Goal: Task Accomplishment & Management: Manage account settings

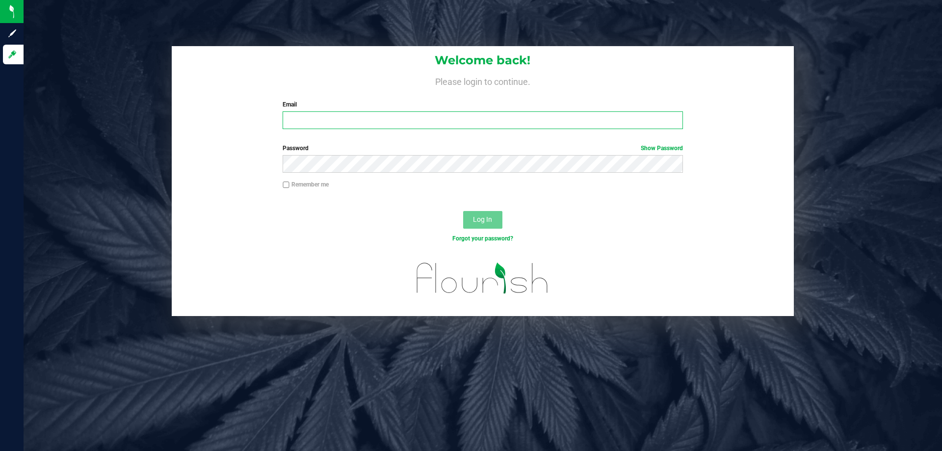
click at [301, 115] on input "Email" at bounding box center [483, 120] width 400 height 18
type input "[EMAIL_ADDRESS][DOMAIN_NAME]"
click at [463, 211] on button "Log In" at bounding box center [482, 220] width 39 height 18
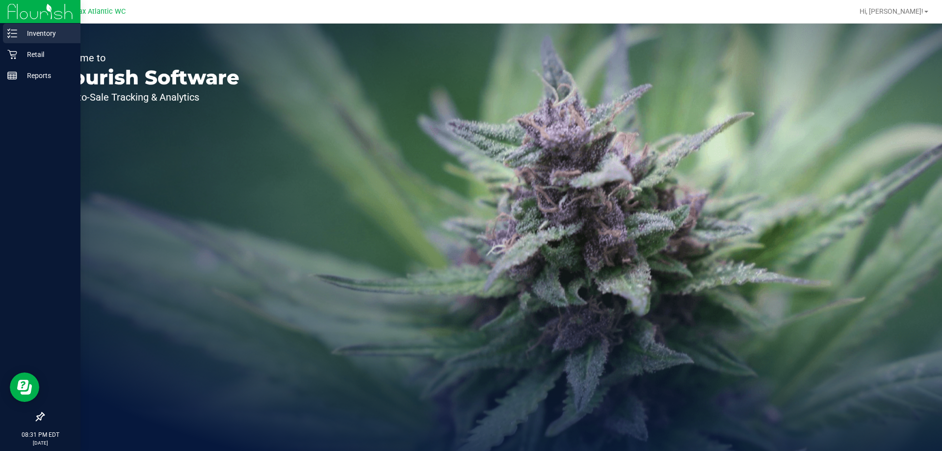
click at [44, 37] on p "Inventory" at bounding box center [46, 33] width 59 height 12
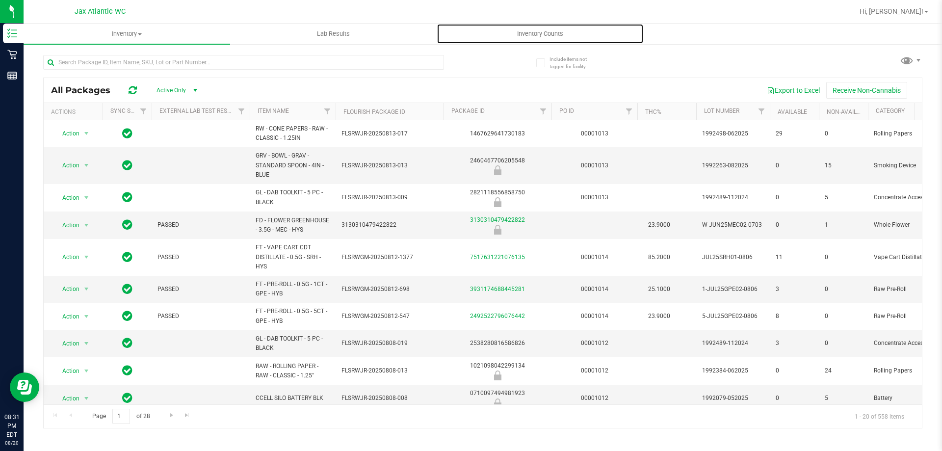
click at [524, 33] on span "Inventory Counts" at bounding box center [540, 33] width 73 height 9
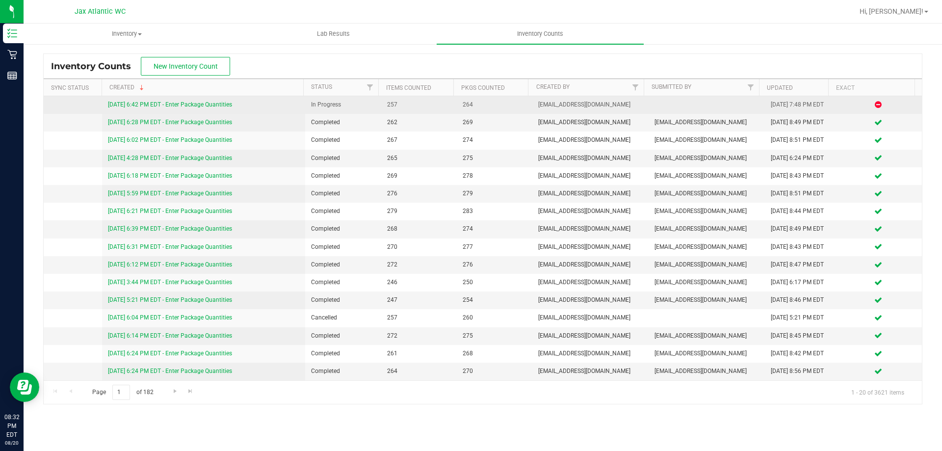
click at [140, 102] on link "[DATE] 6:42 PM EDT - Enter Package Quantities" at bounding box center [170, 104] width 124 height 7
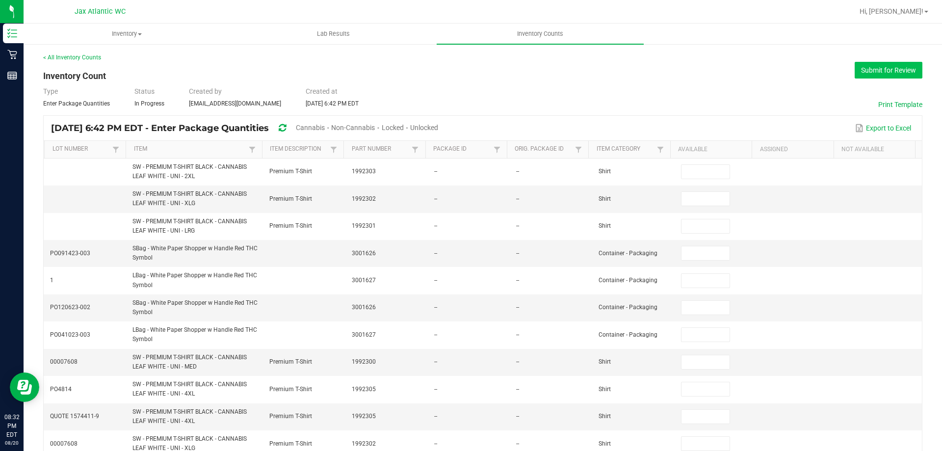
click at [887, 71] on button "Submit for Review" at bounding box center [889, 70] width 68 height 17
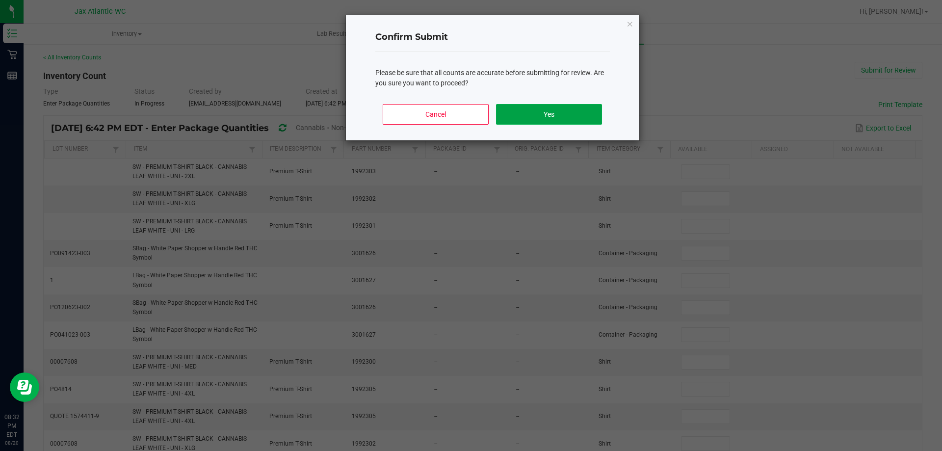
click at [537, 116] on button "Yes" at bounding box center [548, 114] width 105 height 21
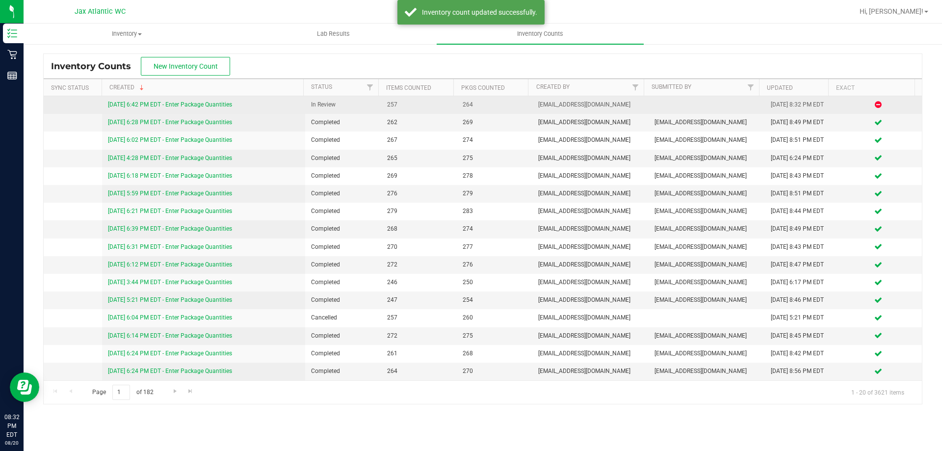
click at [186, 105] on link "[DATE] 6:42 PM EDT - Enter Package Quantities" at bounding box center [170, 104] width 124 height 7
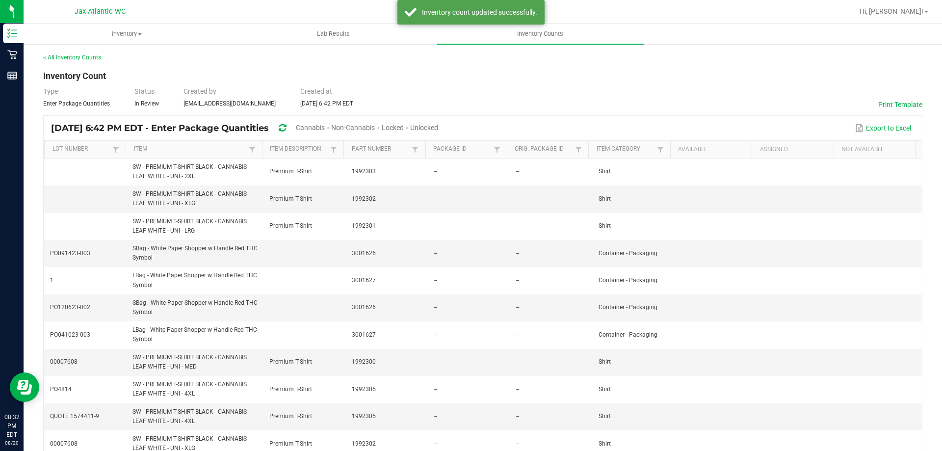
click at [325, 127] on span "Cannabis" at bounding box center [310, 128] width 29 height 8
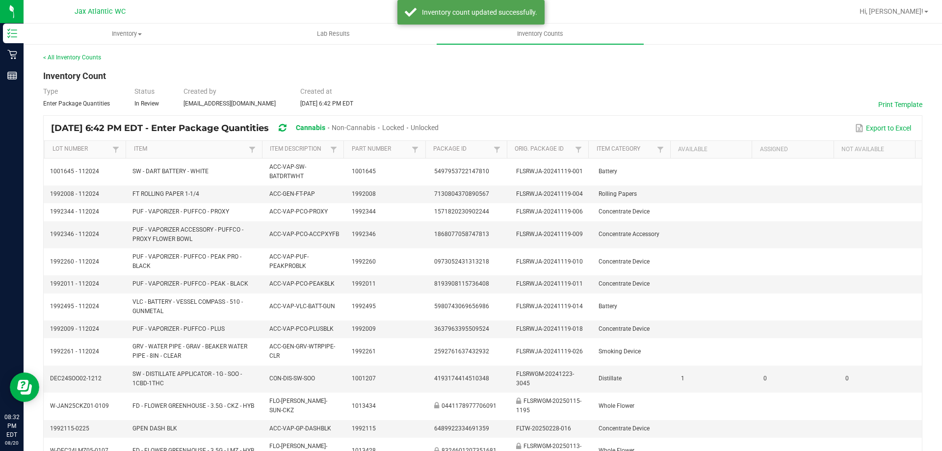
click at [439, 124] on span "Unlocked" at bounding box center [425, 128] width 28 height 8
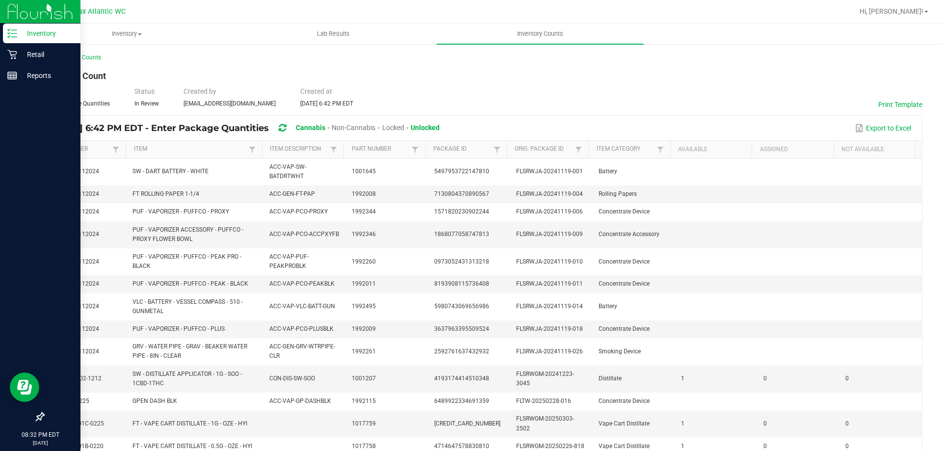
click at [11, 32] on icon at bounding box center [12, 33] width 10 height 10
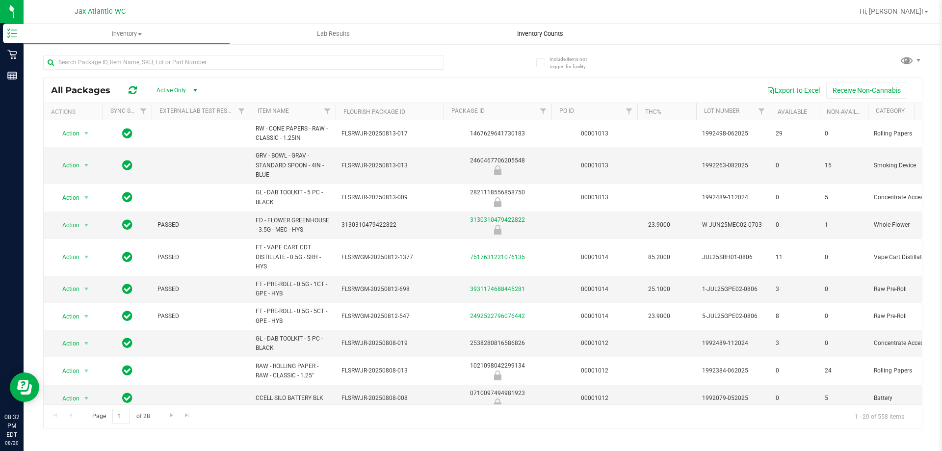
click at [520, 36] on span "Inventory Counts" at bounding box center [540, 33] width 73 height 9
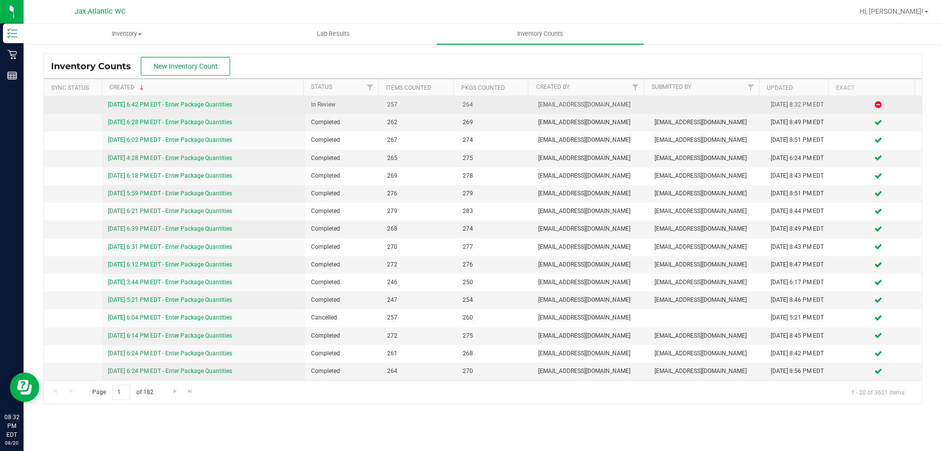
click at [204, 104] on link "[DATE] 6:42 PM EDT - Enter Package Quantities" at bounding box center [170, 104] width 124 height 7
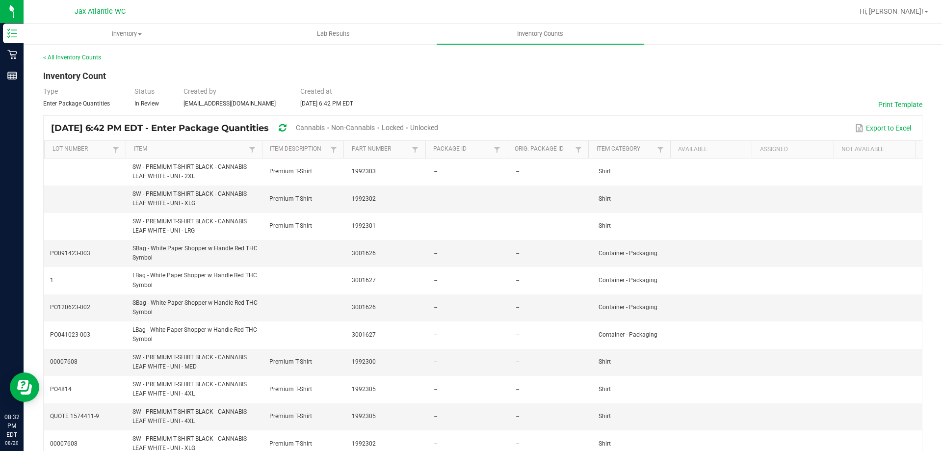
click at [325, 126] on span "Cannabis" at bounding box center [310, 128] width 29 height 8
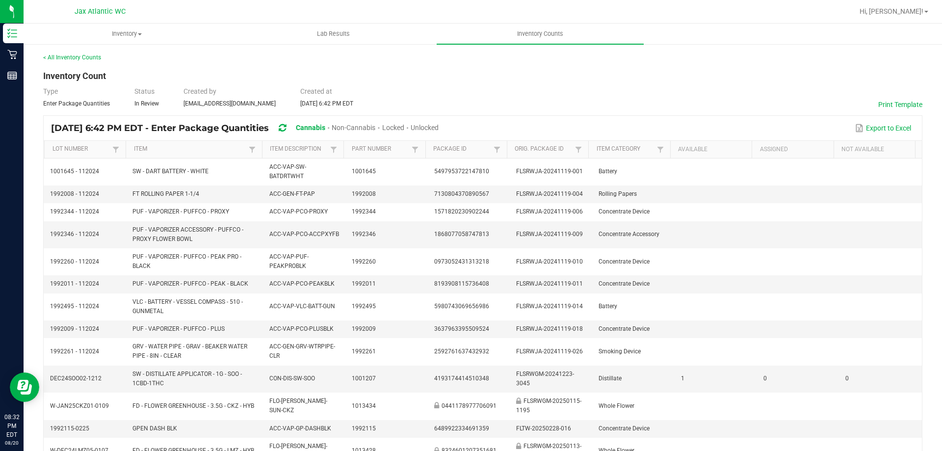
click at [439, 128] on span "Unlocked" at bounding box center [425, 128] width 28 height 8
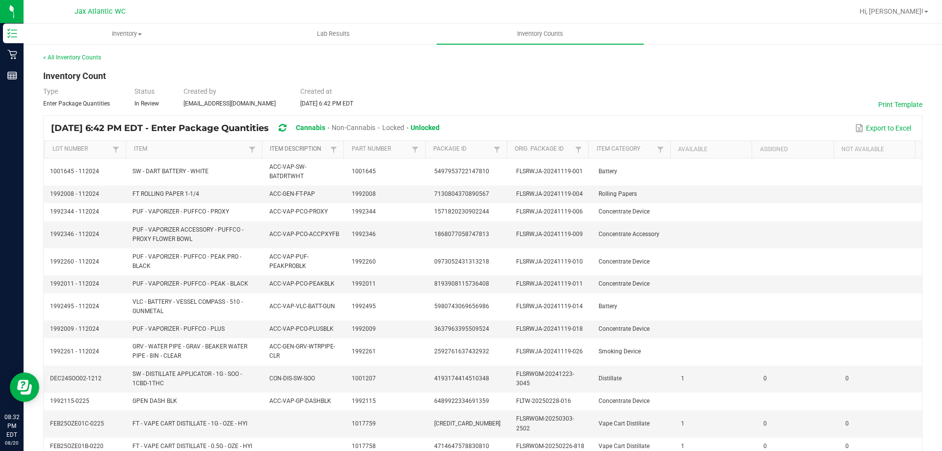
click at [299, 147] on link "Item Description" at bounding box center [299, 149] width 58 height 8
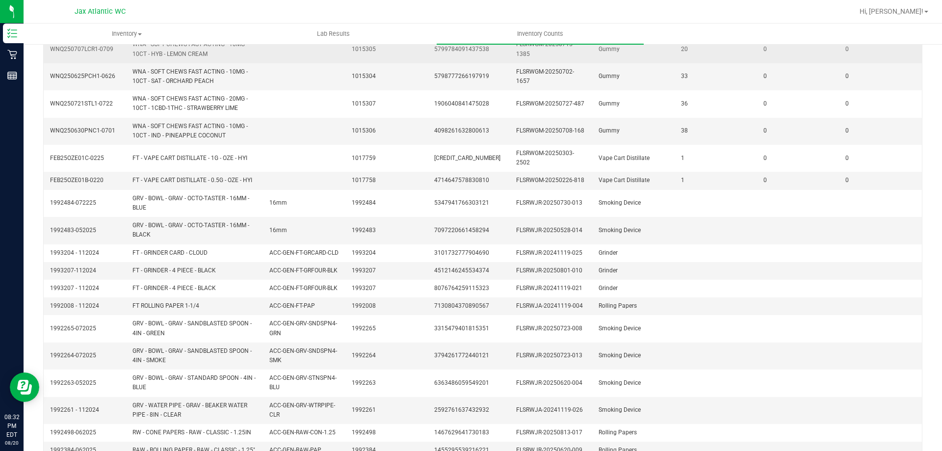
scroll to position [220, 0]
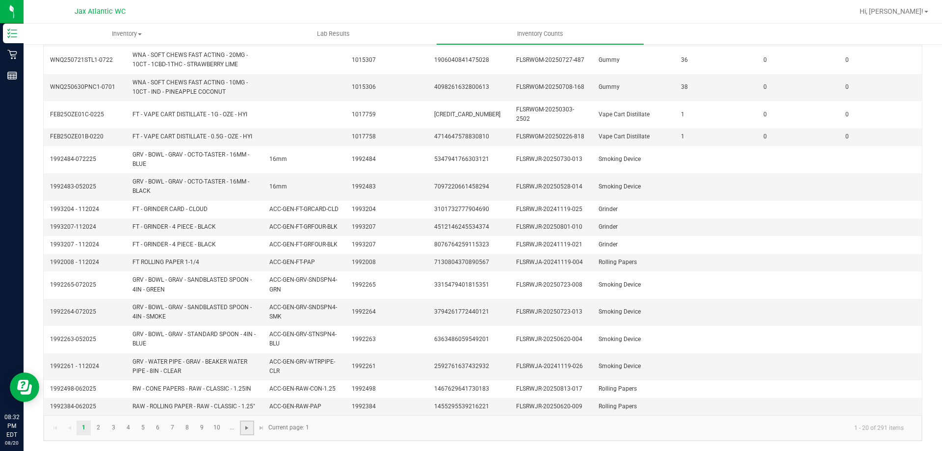
click at [249, 430] on span "Go to the next page" at bounding box center [247, 428] width 8 height 8
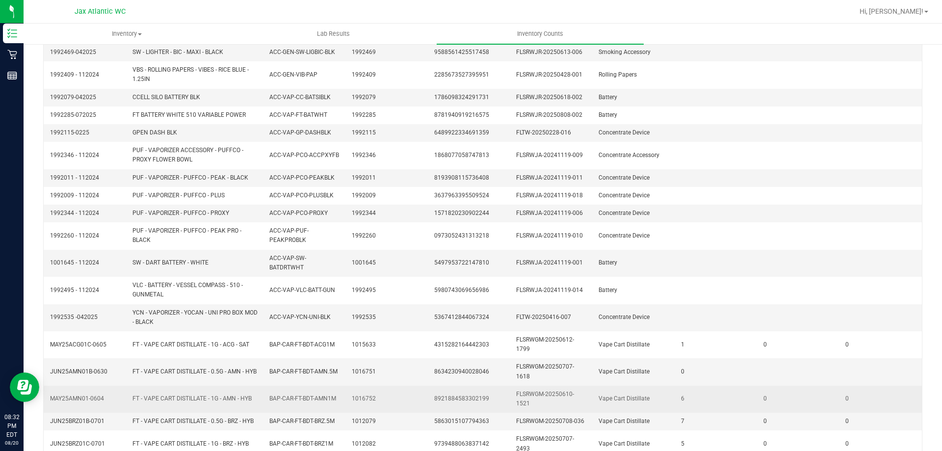
scroll to position [0, 0]
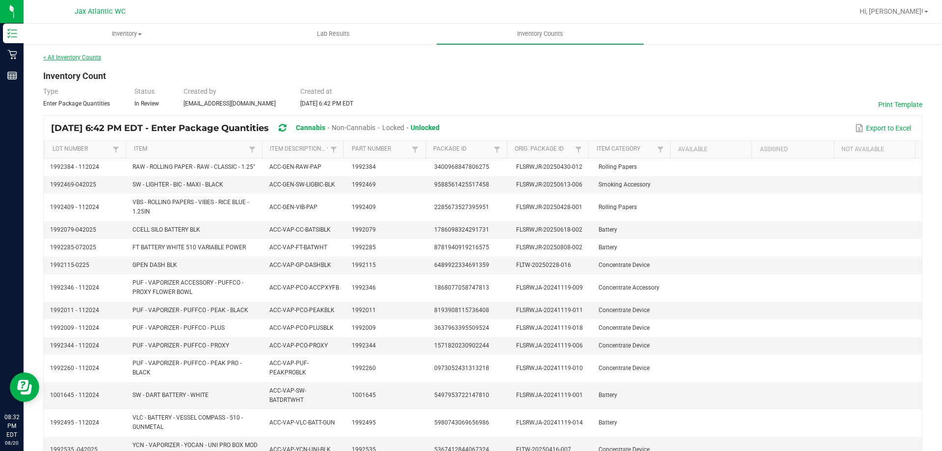
click at [72, 56] on link "< All Inventory Counts" at bounding box center [72, 57] width 58 height 7
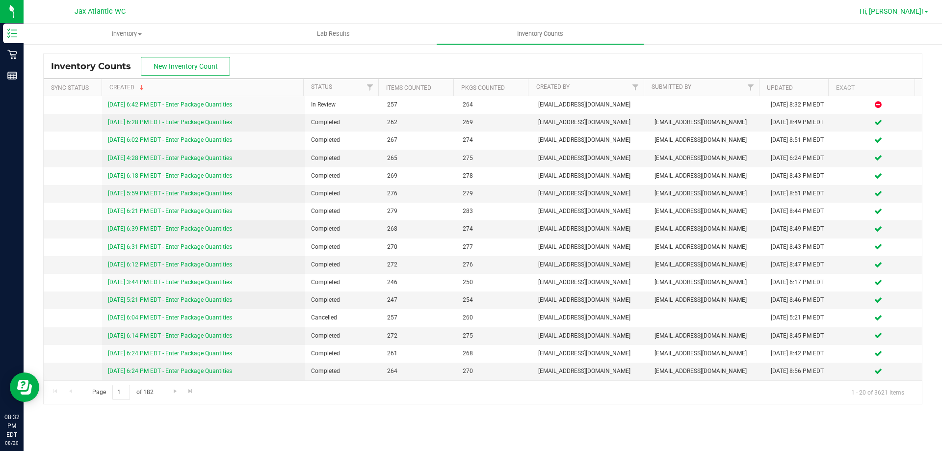
click at [908, 12] on span "Hi, [PERSON_NAME]!" at bounding box center [891, 11] width 64 height 8
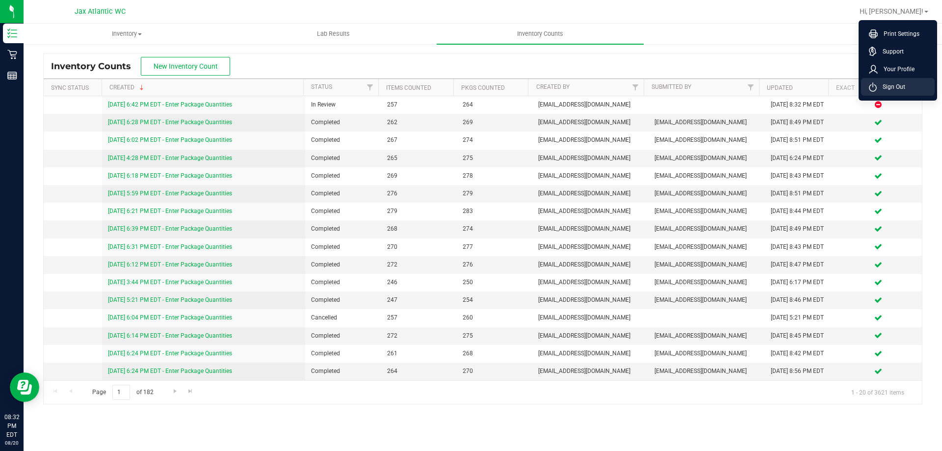
click at [882, 89] on span "Sign Out" at bounding box center [891, 87] width 28 height 10
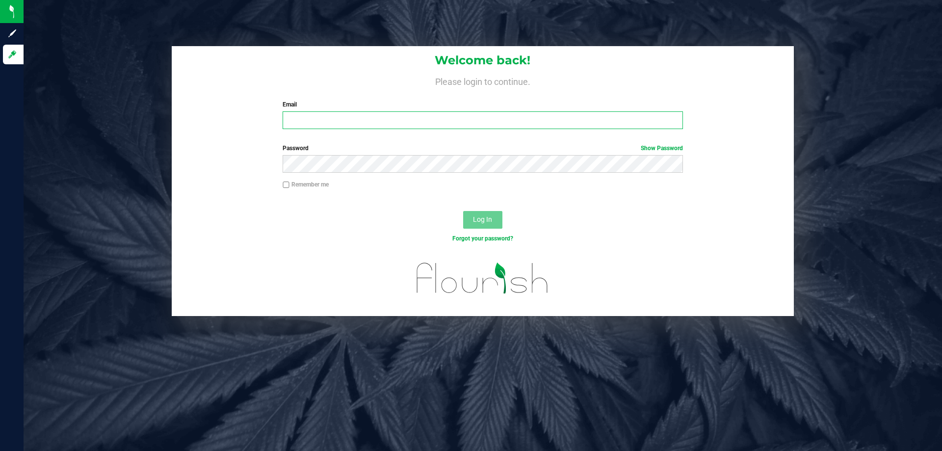
click at [324, 128] on input "Email" at bounding box center [483, 120] width 400 height 18
type input "[EMAIL_ADDRESS][DOMAIN_NAME]"
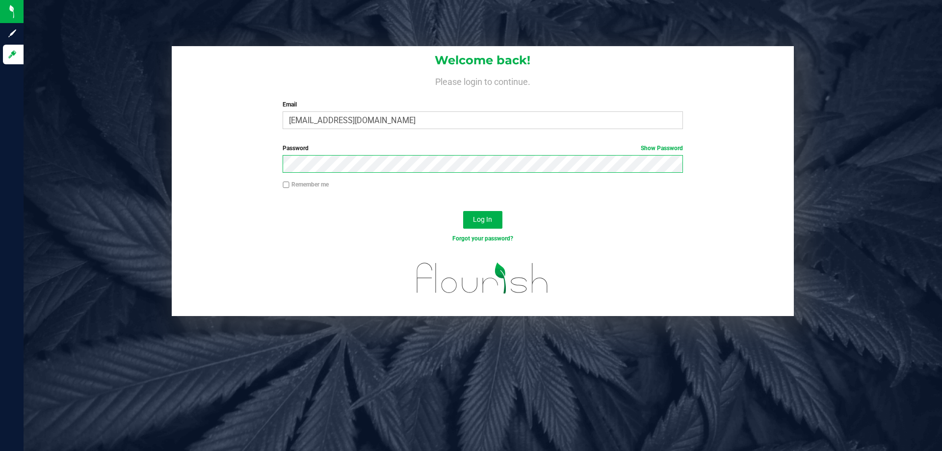
click at [463, 211] on button "Log In" at bounding box center [482, 220] width 39 height 18
